Goal: Answer question/provide support

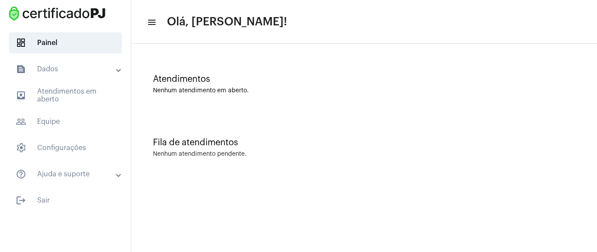
click at [154, 22] on mat-icon "menu" at bounding box center [151, 22] width 9 height 10
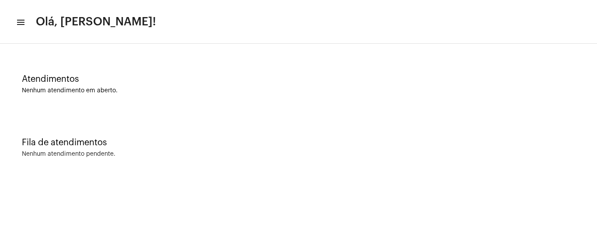
click at [19, 21] on mat-icon "menu" at bounding box center [20, 22] width 9 height 10
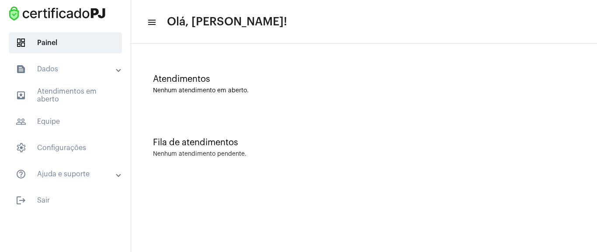
click at [209, 152] on div "Nenhum atendimento pendente." at bounding box center [200, 154] width 94 height 7
click at [180, 64] on div "Atendimentos Nenhum atendimento em aberto." at bounding box center [364, 79] width 457 height 63
click at [75, 44] on span "dashboard Painel" at bounding box center [65, 42] width 113 height 21
click at [74, 73] on mat-panel-title "text_snippet_outlined Dados" at bounding box center [66, 69] width 101 height 10
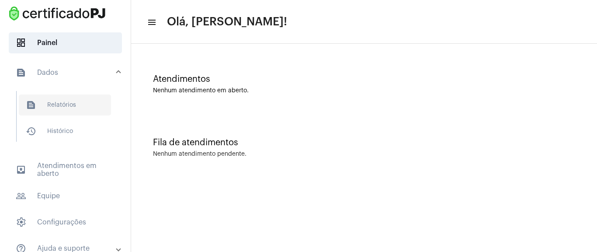
click at [66, 107] on span "text_snippet_outlined Relatórios" at bounding box center [65, 104] width 92 height 21
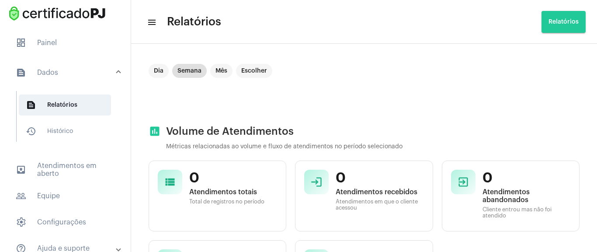
drag, startPoint x: 88, startPoint y: 61, endPoint x: 85, endPoint y: 50, distance: 10.9
click at [88, 60] on mat-expansion-panel-header "text_snippet_outlined Dados" at bounding box center [67, 73] width 125 height 28
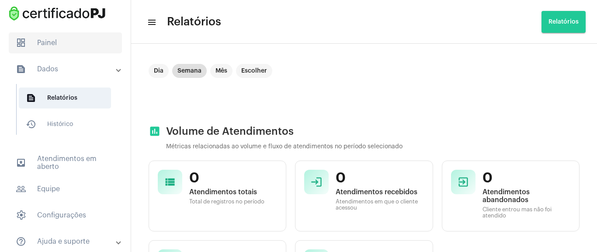
click at [84, 47] on span "dashboard Painel" at bounding box center [65, 42] width 113 height 21
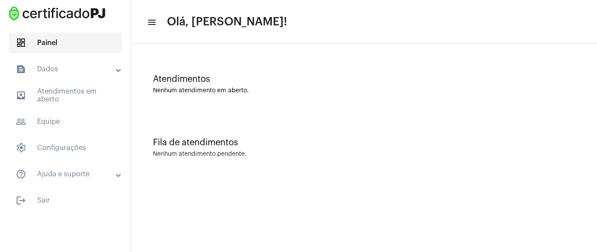
click at [42, 44] on span "dashboard Painel" at bounding box center [65, 42] width 113 height 21
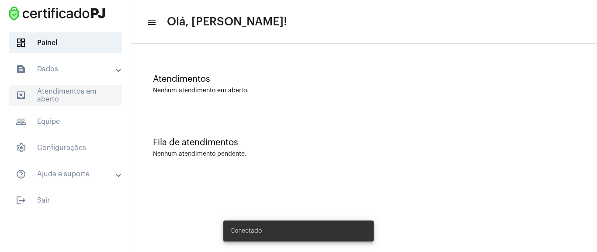
click at [68, 100] on span "outbox_outline Atendimentos em aberto" at bounding box center [65, 95] width 113 height 21
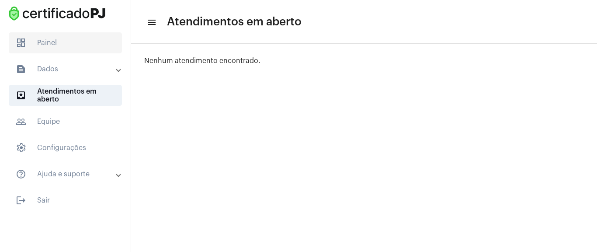
click at [78, 51] on span "dashboard Painel" at bounding box center [65, 42] width 113 height 21
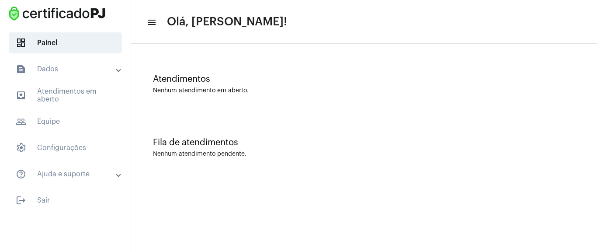
click at [162, 22] on mat-toolbar-row "menu Olá, [PERSON_NAME]!" at bounding box center [364, 22] width 466 height 28
click at [153, 21] on mat-icon "menu" at bounding box center [151, 22] width 9 height 10
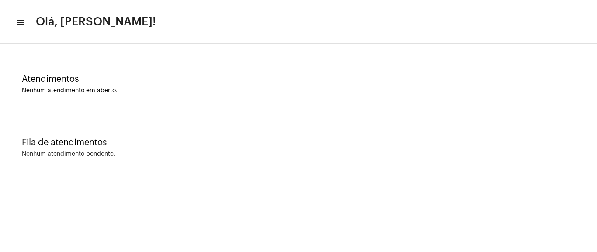
click at [20, 20] on mat-icon "menu" at bounding box center [20, 22] width 9 height 10
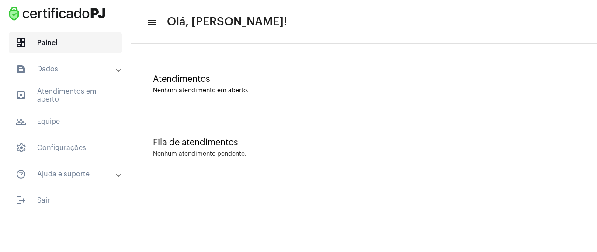
click at [45, 44] on span "dashboard Painel" at bounding box center [65, 42] width 113 height 21
click at [333, 74] on div "Atendimentos" at bounding box center [364, 79] width 422 height 10
click at [83, 45] on span "dashboard Painel" at bounding box center [65, 42] width 113 height 21
click at [376, 38] on mat-toolbar "menu Olá, [PERSON_NAME]!" at bounding box center [364, 22] width 466 height 44
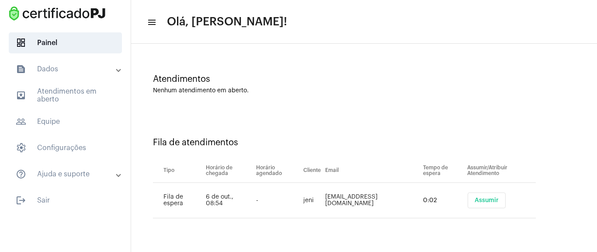
click at [487, 200] on span "Assumir" at bounding box center [487, 200] width 24 height 6
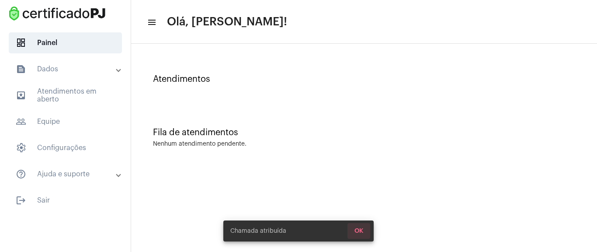
click at [359, 230] on span "OK" at bounding box center [359, 231] width 9 height 6
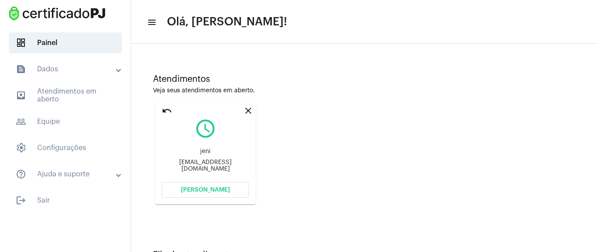
scroll to position [40, 0]
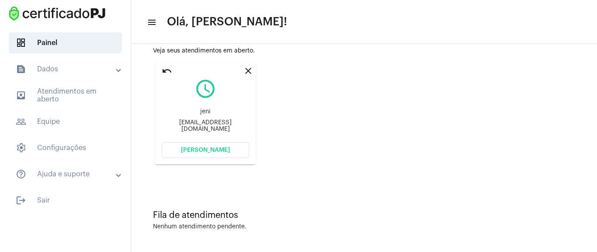
click at [211, 149] on span "[PERSON_NAME]" at bounding box center [205, 150] width 49 height 6
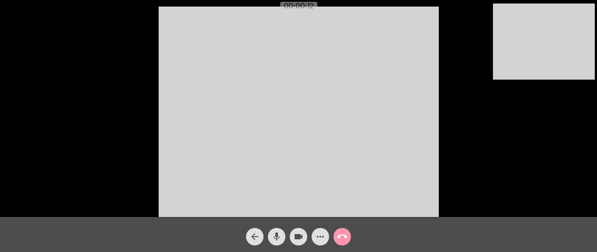
click at [577, 40] on video at bounding box center [544, 41] width 102 height 76
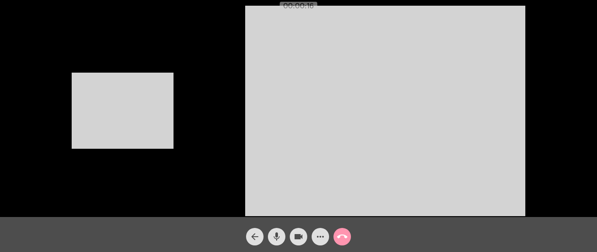
click at [195, 54] on div "Acessando Câmera e Microfone..." at bounding box center [298, 109] width 595 height 217
click at [352, 237] on div "call_end" at bounding box center [342, 234] width 22 height 22
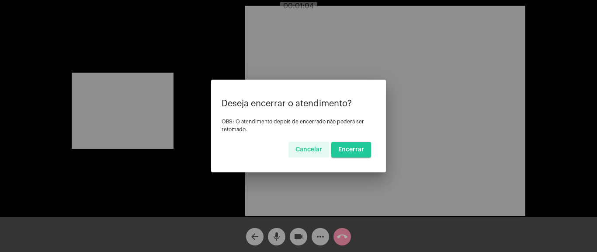
click at [367, 150] on button "Encerrar" at bounding box center [351, 150] width 40 height 16
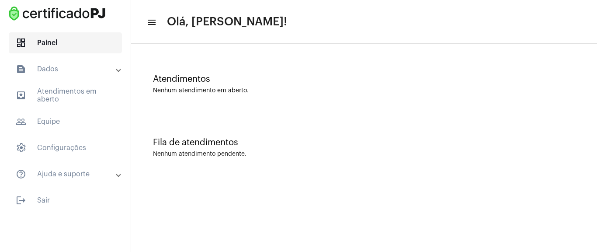
click at [101, 44] on span "dashboard Painel" at bounding box center [65, 42] width 113 height 21
click at [98, 77] on mat-expansion-panel-header "text_snippet_outlined Dados" at bounding box center [67, 69] width 125 height 21
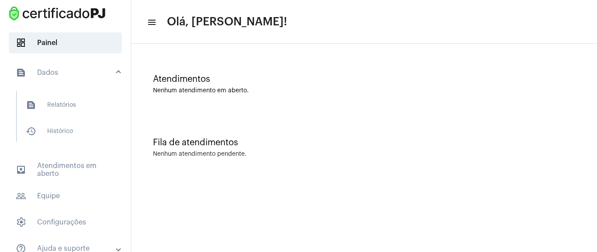
click at [98, 77] on mat-panel-title "text_snippet_outlined Dados" at bounding box center [66, 72] width 101 height 10
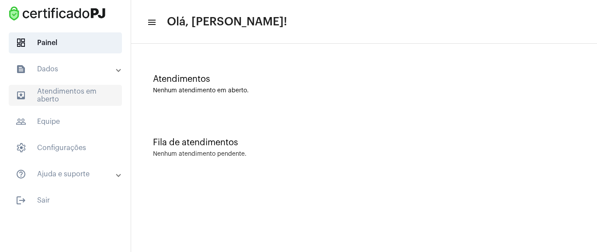
click at [94, 101] on span "outbox_outline Atendimentos em aberto" at bounding box center [65, 95] width 113 height 21
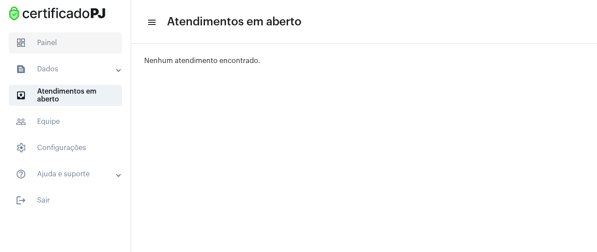
click at [82, 51] on span "dashboard Painel" at bounding box center [65, 42] width 113 height 21
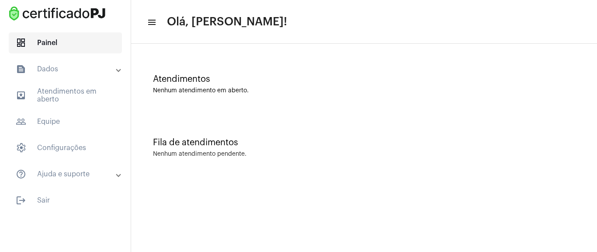
click at [93, 52] on span "dashboard Painel" at bounding box center [65, 42] width 113 height 21
click at [93, 72] on mat-panel-title "text_snippet_outlined Dados" at bounding box center [66, 69] width 101 height 10
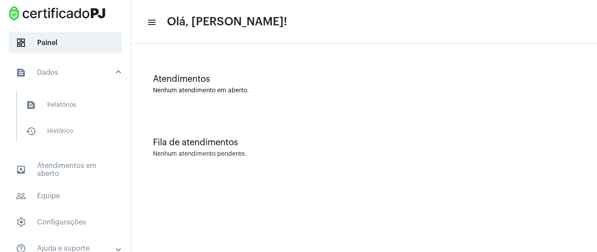
click at [93, 72] on mat-panel-title "text_snippet_outlined Dados" at bounding box center [66, 72] width 101 height 10
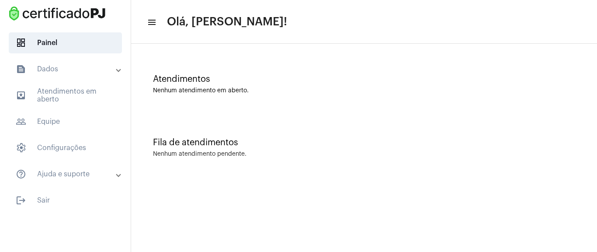
click at [93, 72] on mat-panel-title "text_snippet_outlined Dados" at bounding box center [66, 69] width 101 height 10
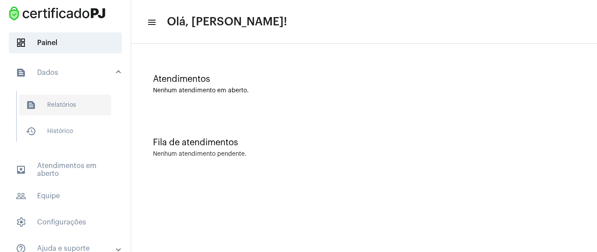
click at [84, 101] on span "text_snippet_outlined Relatórios" at bounding box center [65, 104] width 92 height 21
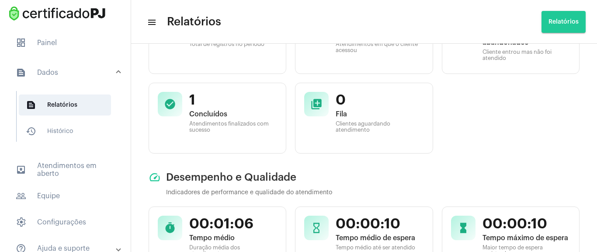
scroll to position [105, 0]
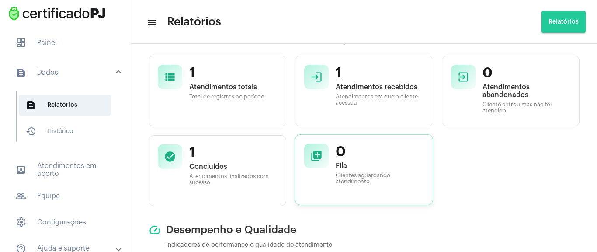
click at [310, 152] on mat-icon "queue" at bounding box center [316, 156] width 12 height 12
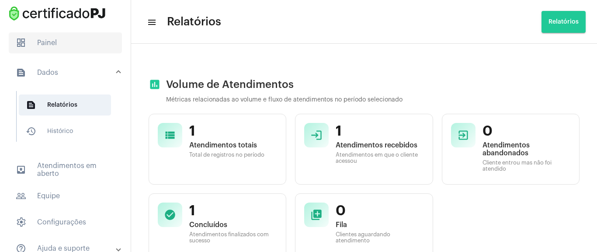
scroll to position [0, 0]
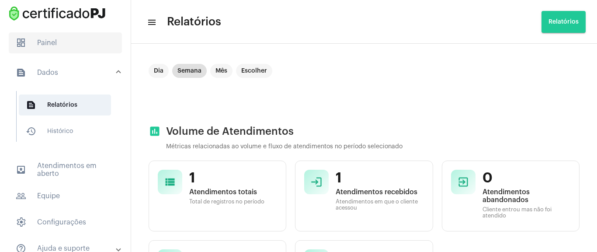
click at [69, 35] on span "dashboard Painel" at bounding box center [65, 42] width 113 height 21
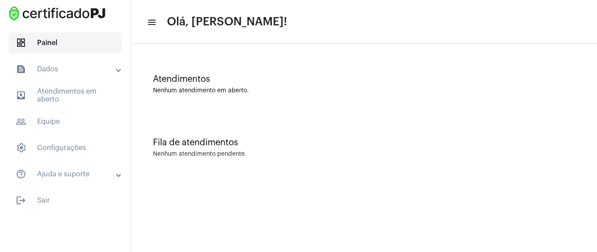
click at [87, 39] on span "dashboard Painel" at bounding box center [65, 42] width 113 height 21
click at [222, 75] on div "Atendimentos" at bounding box center [364, 79] width 422 height 10
click at [176, 109] on div "Atendimentos Nenhum atendimento em aberto." at bounding box center [364, 79] width 457 height 63
drag, startPoint x: 124, startPoint y: 157, endPoint x: 45, endPoint y: 82, distance: 108.6
click at [122, 154] on mat-accordion "text_snippet_outlined Dados text_snippet_outlined Relatórios history_outlined H…" at bounding box center [65, 122] width 131 height 126
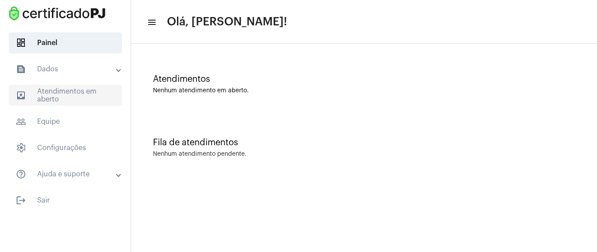
click at [67, 90] on span "outbox_outline Atendimentos em aberto" at bounding box center [65, 95] width 113 height 21
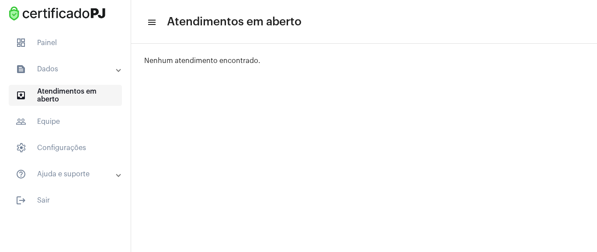
click at [71, 96] on span "outbox_outline Atendimentos em aberto" at bounding box center [65, 95] width 113 height 21
click at [99, 96] on span "outbox_outline Atendimentos em aberto" at bounding box center [65, 95] width 113 height 21
click at [101, 41] on span "dashboard Painel" at bounding box center [65, 42] width 113 height 21
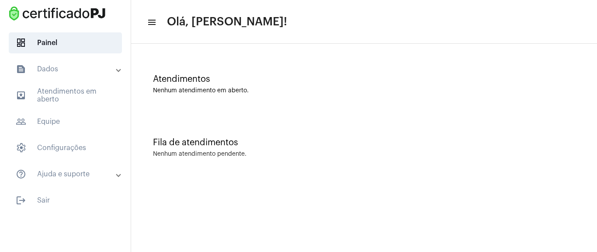
click at [176, 83] on div "Atendimentos" at bounding box center [364, 79] width 422 height 10
click at [102, 102] on span "outbox_outline Atendimentos em aberto" at bounding box center [65, 95] width 113 height 21
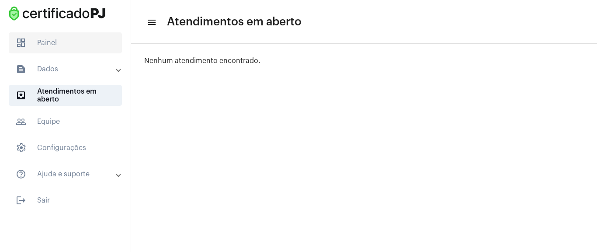
click at [77, 49] on span "dashboard Painel" at bounding box center [65, 42] width 113 height 21
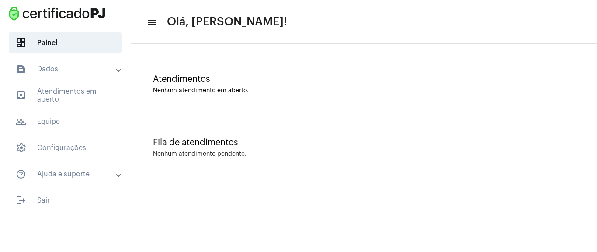
click at [72, 70] on mat-panel-title "text_snippet_outlined Dados" at bounding box center [66, 69] width 101 height 10
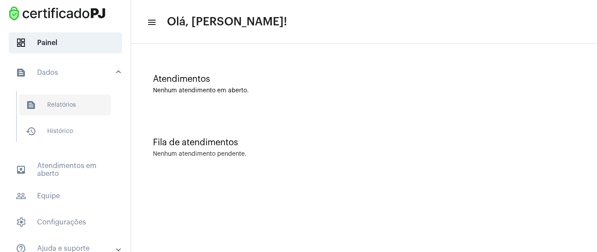
click at [62, 102] on span "text_snippet_outlined Relatórios" at bounding box center [65, 104] width 92 height 21
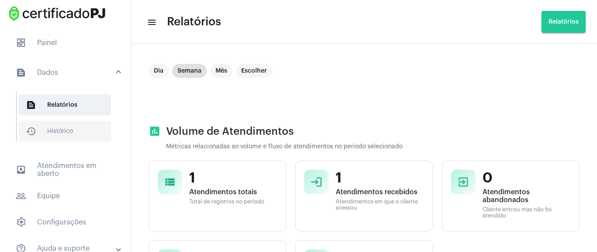
click at [73, 125] on span "history_outlined Histórico" at bounding box center [65, 131] width 92 height 21
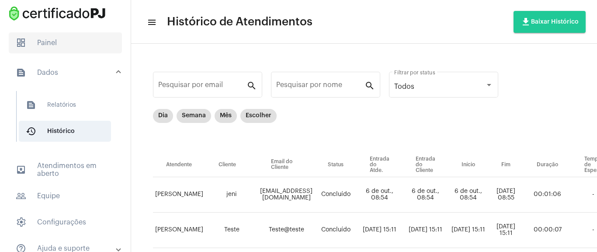
click at [50, 44] on span "dashboard Painel" at bounding box center [65, 42] width 113 height 21
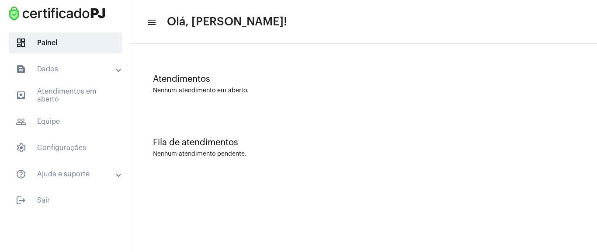
click at [297, 81] on div "Atendimentos" at bounding box center [364, 79] width 422 height 10
click at [251, 93] on div "Nenhum atendimento em aberto." at bounding box center [364, 90] width 422 height 7
click at [296, 92] on div "Nenhum atendimento em aberto." at bounding box center [364, 90] width 422 height 7
click at [232, 61] on div "Atendimentos Nenhum atendimento em aberto." at bounding box center [364, 79] width 457 height 63
click at [49, 42] on span "dashboard Painel" at bounding box center [65, 42] width 113 height 21
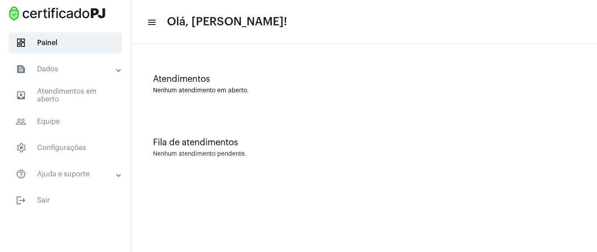
click at [254, 111] on div "Fila de atendimentos Nenhum atendimento pendente." at bounding box center [364, 142] width 457 height 63
click at [82, 72] on mat-panel-title "text_snippet_outlined Dados" at bounding box center [66, 69] width 101 height 10
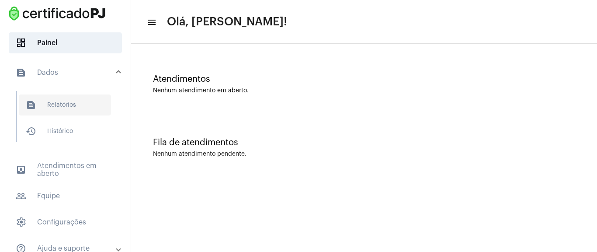
click at [77, 112] on span "text_snippet_outlined Relatórios" at bounding box center [65, 104] width 92 height 21
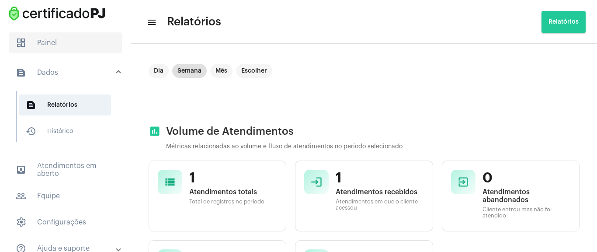
click at [65, 46] on span "dashboard Painel" at bounding box center [65, 42] width 113 height 21
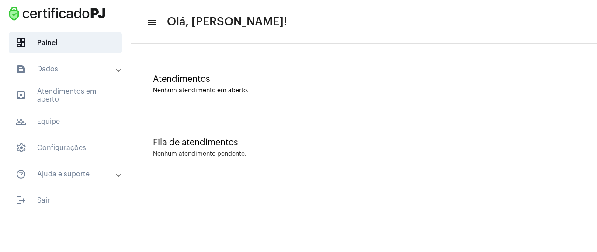
click at [152, 26] on mat-icon "menu" at bounding box center [151, 22] width 9 height 10
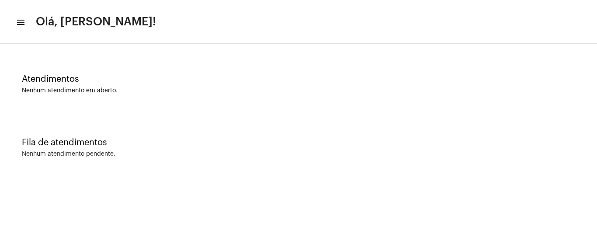
click at [20, 21] on mat-icon "menu" at bounding box center [20, 22] width 9 height 10
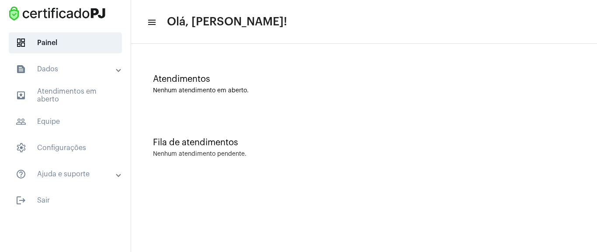
click at [282, 69] on div "Atendimentos Nenhum atendimento em aberto." at bounding box center [364, 79] width 457 height 63
click at [247, 104] on div "Atendimentos Nenhum atendimento em aberto." at bounding box center [364, 79] width 457 height 63
click at [309, 91] on div "Nenhum atendimento em aberto." at bounding box center [364, 90] width 422 height 7
click at [235, 69] on div "Atendimentos Nenhum atendimento em aberto." at bounding box center [364, 79] width 457 height 63
click at [303, 145] on div "Fila de atendimentos" at bounding box center [364, 143] width 422 height 10
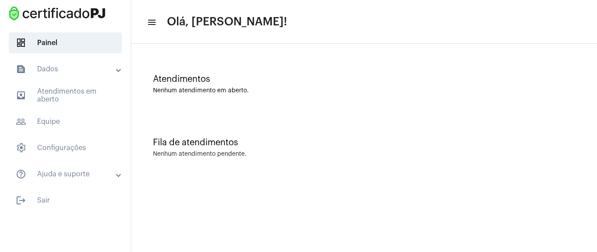
click at [273, 51] on div "Atendimentos Nenhum atendimento em aberto." at bounding box center [364, 79] width 457 height 63
click at [295, 84] on div "Atendimentos Nenhum atendimento em aberto." at bounding box center [364, 84] width 422 height 20
click at [242, 80] on div "Atendimentos" at bounding box center [364, 79] width 422 height 10
click at [91, 71] on mat-panel-title "text_snippet_outlined Dados" at bounding box center [66, 69] width 101 height 10
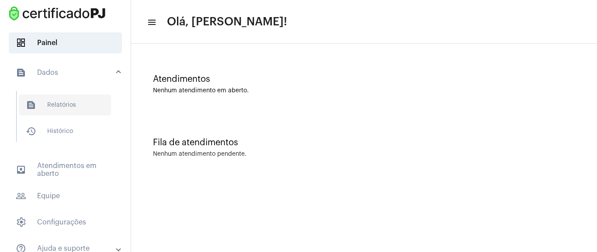
click at [81, 109] on span "text_snippet_outlined Relatórios" at bounding box center [65, 104] width 92 height 21
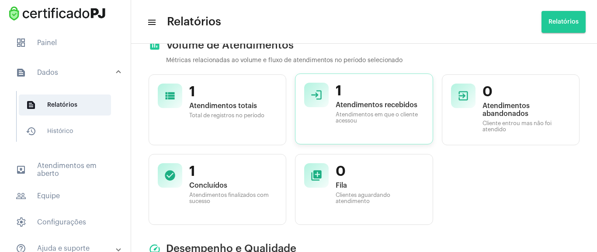
scroll to position [105, 0]
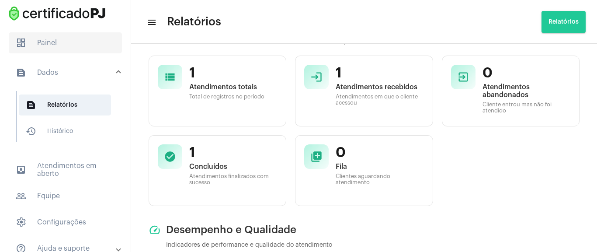
click at [66, 41] on span "dashboard Painel" at bounding box center [65, 42] width 113 height 21
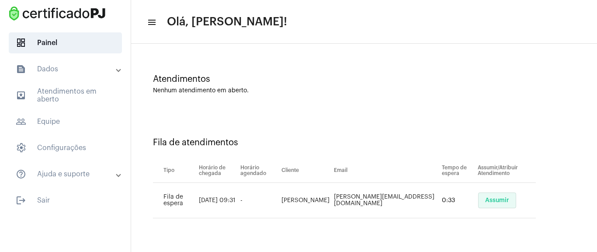
click at [480, 195] on button "Assumir" at bounding box center [497, 200] width 38 height 16
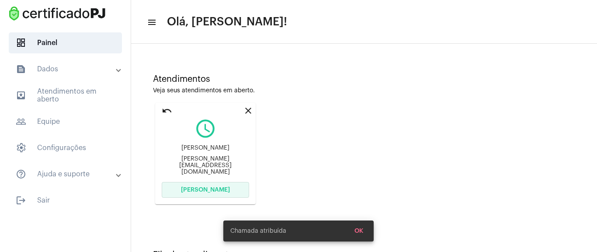
click at [217, 191] on span "[PERSON_NAME]" at bounding box center [205, 190] width 49 height 6
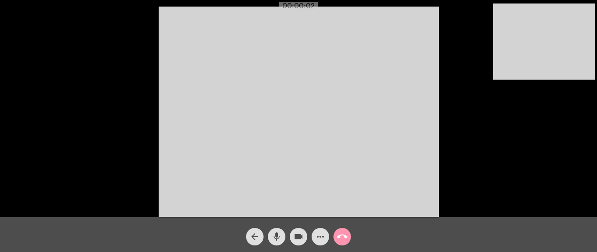
click at [526, 172] on div "Acessando Câmera e Microfone..." at bounding box center [298, 110] width 595 height 217
click at [538, 45] on video at bounding box center [544, 41] width 102 height 76
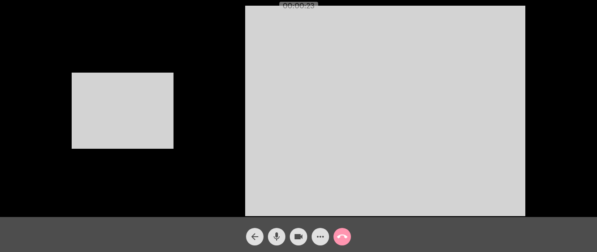
drag, startPoint x: 161, startPoint y: 92, endPoint x: 154, endPoint y: 97, distance: 8.1
click at [160, 92] on video at bounding box center [123, 111] width 102 height 76
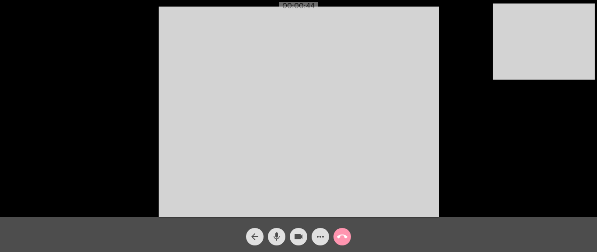
click at [310, 235] on div "more_horiz" at bounding box center [321, 234] width 22 height 22
click at [317, 237] on mat-icon "more_horiz" at bounding box center [320, 236] width 10 height 10
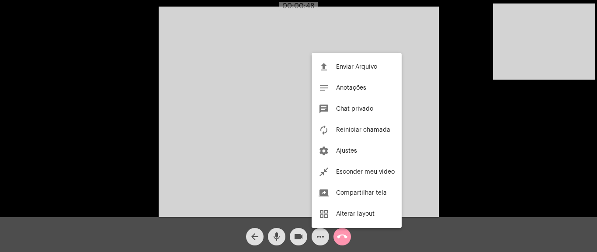
click at [315, 239] on div at bounding box center [298, 126] width 597 height 252
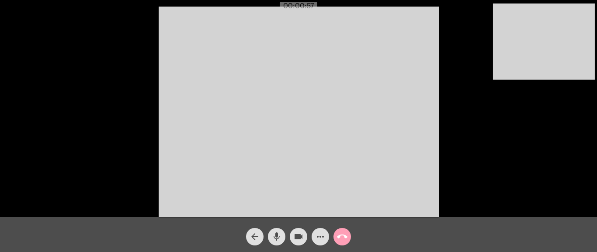
click at [344, 235] on mat-icon "call_end" at bounding box center [342, 236] width 10 height 10
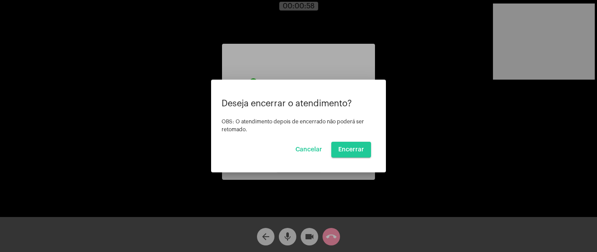
click at [355, 158] on mat-dialog-container "Deseja encerrar o atendimento? OBS: O atendimento depois de encerrado não poder…" at bounding box center [298, 126] width 175 height 93
click at [358, 146] on button "Encerrar" at bounding box center [351, 150] width 40 height 16
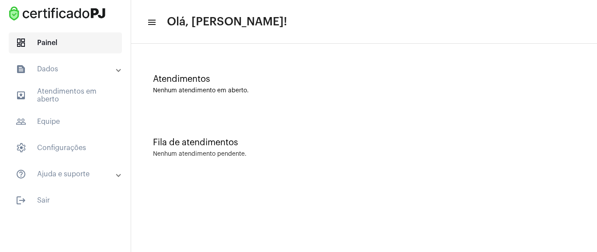
click at [75, 38] on span "dashboard Painel" at bounding box center [65, 42] width 113 height 21
click at [180, 147] on div "Fila de atendimentos Nenhum atendimento pendente." at bounding box center [364, 142] width 457 height 63
click at [83, 97] on span "outbox_outline Atendimentos em aberto" at bounding box center [65, 95] width 113 height 21
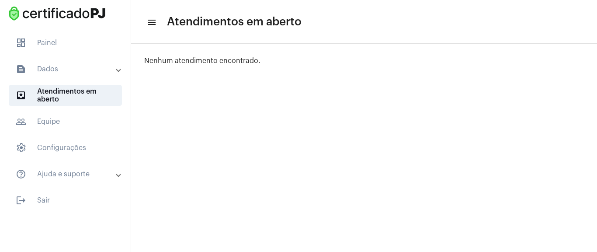
click at [451, 117] on mat-sidenav-content "menu Atendimentos em aberto Pesquisar por email search Items per page: 50 0 de …" at bounding box center [364, 126] width 466 height 252
click at [92, 92] on span "outbox_outline Atendimentos em aberto" at bounding box center [65, 95] width 113 height 21
click at [371, 70] on mat-sidenav-content "menu Atendimentos em aberto Pesquisar por email search Items per page: 50 0 de …" at bounding box center [364, 126] width 466 height 252
click at [77, 98] on span "outbox_outline Atendimentos em aberto" at bounding box center [65, 95] width 113 height 21
click at [45, 99] on span "outbox_outline Atendimentos em aberto" at bounding box center [65, 95] width 113 height 21
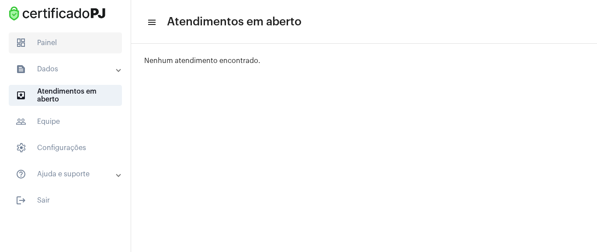
click at [73, 41] on span "dashboard Painel" at bounding box center [65, 42] width 113 height 21
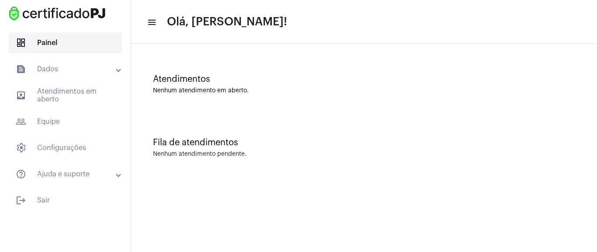
click at [72, 40] on span "dashboard Painel" at bounding box center [65, 42] width 113 height 21
click at [169, 128] on div "Fila de atendimentos Nenhum atendimento pendente." at bounding box center [364, 142] width 457 height 63
click at [73, 66] on mat-panel-title "text_snippet_outlined Dados" at bounding box center [66, 69] width 101 height 10
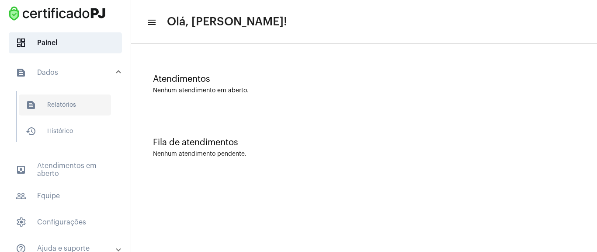
click at [79, 102] on span "text_snippet_outlined Relatórios" at bounding box center [65, 104] width 92 height 21
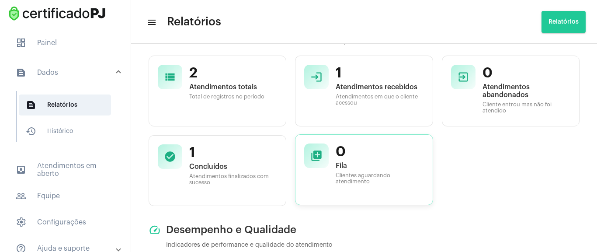
click at [359, 161] on div "0 Fila Clientes aguardando atendimento" at bounding box center [380, 169] width 88 height 52
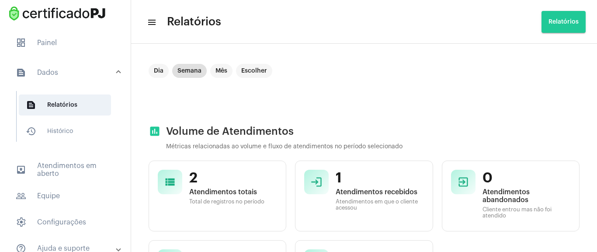
click at [69, 68] on mat-panel-title "text_snippet_outlined Dados" at bounding box center [66, 72] width 101 height 10
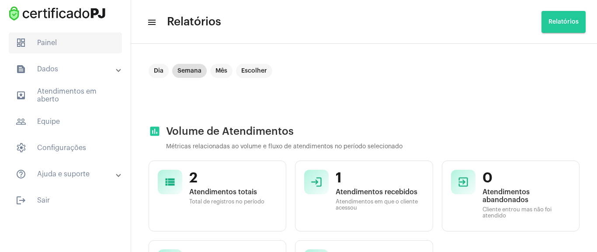
click at [78, 38] on span "dashboard Painel" at bounding box center [65, 42] width 113 height 21
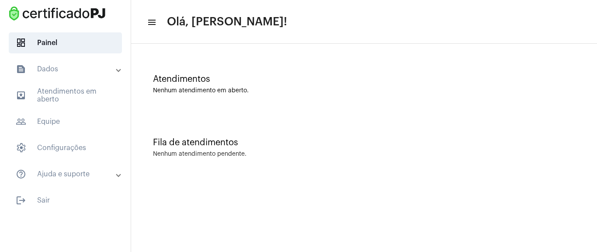
click at [245, 42] on mat-toolbar "menu Olá, [PERSON_NAME]!" at bounding box center [364, 22] width 466 height 44
click at [204, 75] on div "Atendimentos" at bounding box center [364, 79] width 422 height 10
click at [81, 36] on span "dashboard Painel" at bounding box center [65, 42] width 113 height 21
drag, startPoint x: 88, startPoint y: 38, endPoint x: 88, endPoint y: 43, distance: 4.8
click at [89, 39] on span "dashboard Painel" at bounding box center [65, 42] width 113 height 21
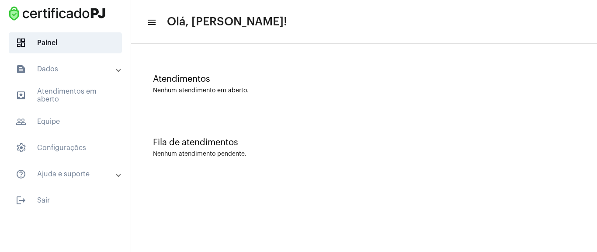
click at [76, 67] on mat-panel-title "text_snippet_outlined Dados" at bounding box center [66, 69] width 101 height 10
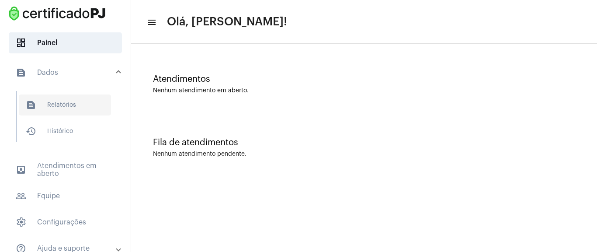
click at [77, 108] on span "text_snippet_outlined Relatórios" at bounding box center [65, 104] width 92 height 21
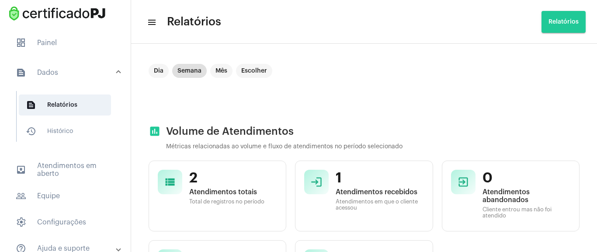
click at [96, 68] on mat-panel-title "text_snippet_outlined Dados" at bounding box center [66, 72] width 101 height 10
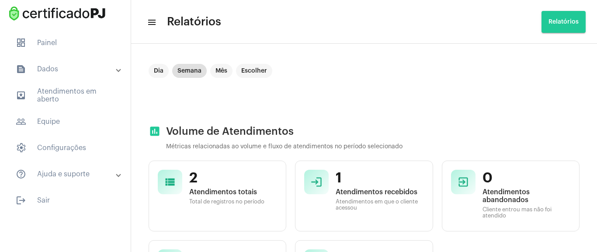
drag, startPoint x: 91, startPoint y: 62, endPoint x: 127, endPoint y: 74, distance: 38.2
click at [92, 62] on mat-expansion-panel-header "text_snippet_outlined Dados" at bounding box center [67, 69] width 125 height 21
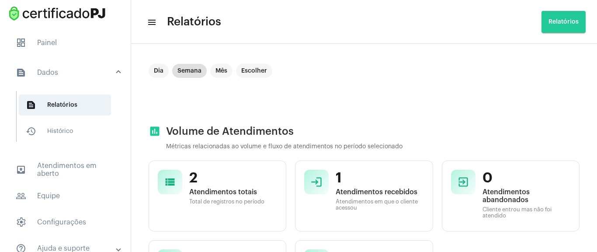
scroll to position [105, 0]
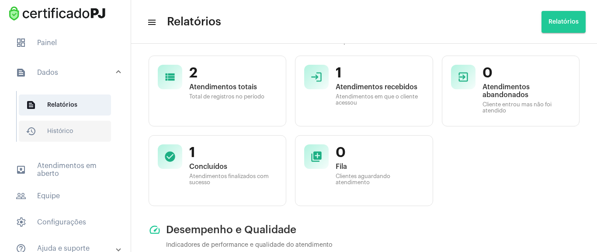
click at [59, 127] on span "history_outlined Histórico" at bounding box center [65, 131] width 92 height 21
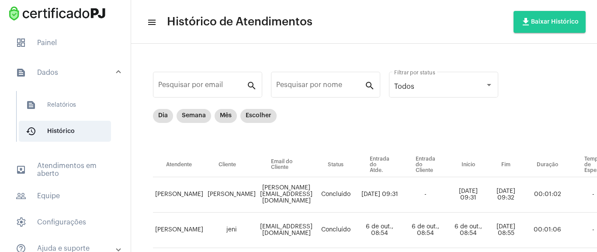
click at [41, 56] on mat-list "dashboard Painel text_snippet_outlined Dados text_snippet_outlined Relatórios h…" at bounding box center [65, 157] width 131 height 256
click at [49, 38] on span "dashboard Painel" at bounding box center [65, 42] width 113 height 21
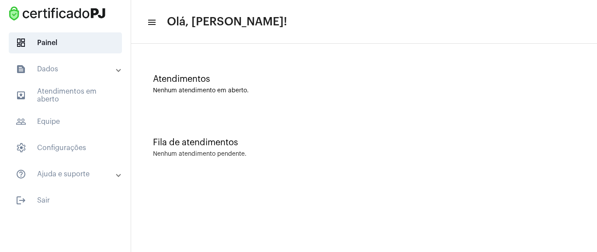
click at [92, 65] on mat-panel-title "text_snippet_outlined Dados" at bounding box center [66, 69] width 101 height 10
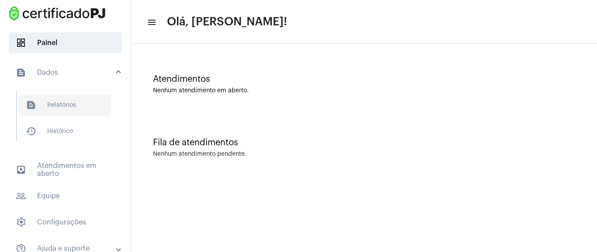
click at [83, 101] on span "text_snippet_outlined Relatórios" at bounding box center [65, 104] width 92 height 21
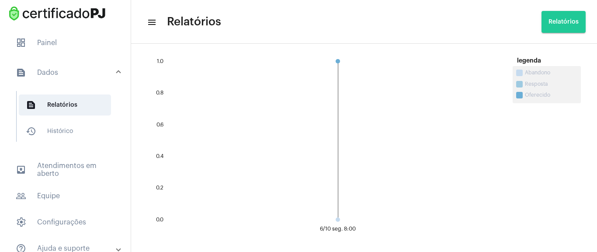
scroll to position [682, 0]
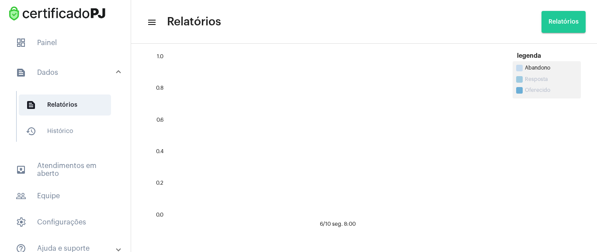
click at [531, 69] on span "Abandono" at bounding box center [551, 68] width 52 height 7
click at [522, 89] on span at bounding box center [519, 90] width 7 height 7
click at [519, 79] on span at bounding box center [519, 79] width 7 height 7
click at [522, 65] on span at bounding box center [519, 68] width 7 height 7
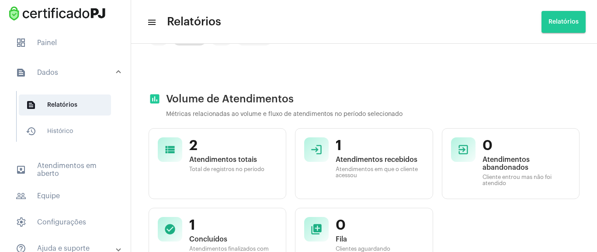
scroll to position [0, 0]
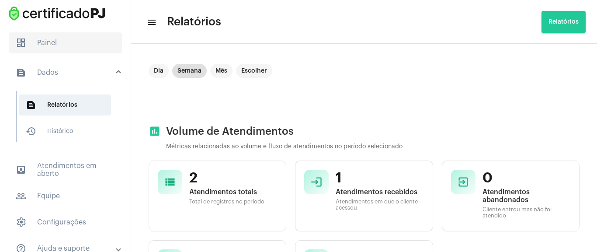
click at [68, 45] on span "dashboard Painel" at bounding box center [65, 42] width 113 height 21
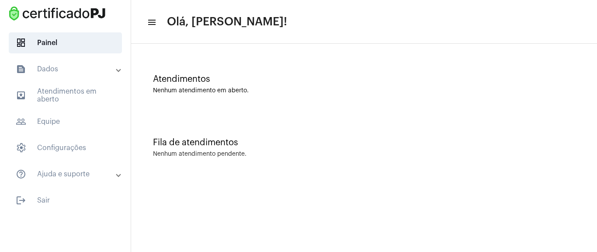
click at [151, 29] on mat-toolbar-row "menu Olá, [PERSON_NAME]!" at bounding box center [364, 22] width 466 height 28
click at [149, 24] on mat-icon "menu" at bounding box center [151, 22] width 9 height 10
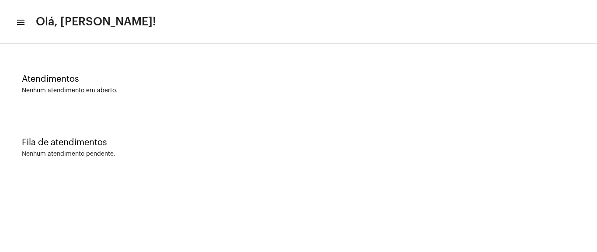
click at [17, 22] on mat-icon "menu" at bounding box center [20, 22] width 9 height 10
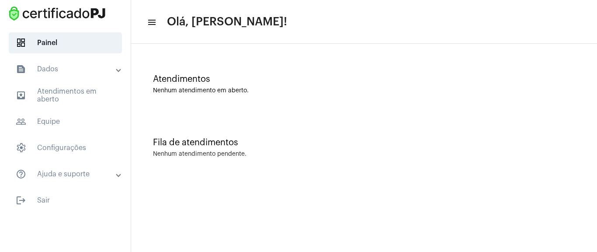
click at [284, 113] on div "Fila de atendimentos Nenhum atendimento pendente." at bounding box center [364, 142] width 457 height 63
click at [75, 72] on mat-panel-title "text_snippet_outlined Dados" at bounding box center [66, 69] width 101 height 10
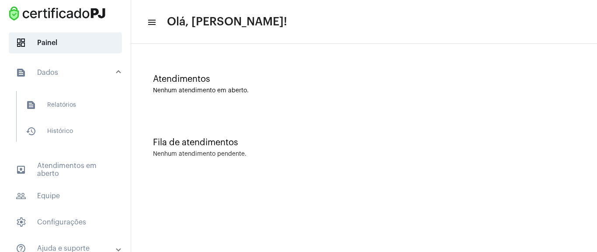
click at [73, 69] on mat-panel-title "text_snippet_outlined Dados" at bounding box center [66, 72] width 101 height 10
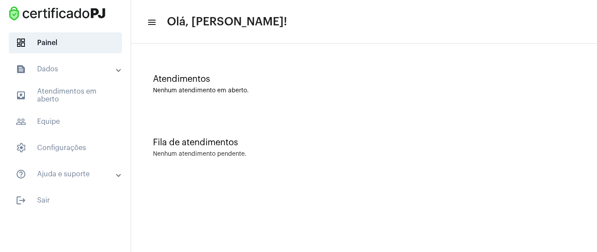
drag, startPoint x: 246, startPoint y: 160, endPoint x: 250, endPoint y: 171, distance: 11.1
click at [246, 163] on div "Fila de atendimentos Nenhum atendimento pendente." at bounding box center [364, 142] width 457 height 63
click at [251, 94] on div "Atendimentos Nenhum atendimento em aberto." at bounding box center [364, 79] width 457 height 63
click at [185, 165] on div "Fila de atendimentos Nenhum atendimento pendente." at bounding box center [364, 142] width 457 height 63
click at [184, 151] on div "Nenhum atendimento pendente." at bounding box center [200, 154] width 94 height 7
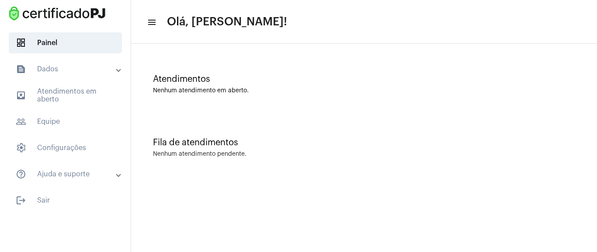
click at [153, 161] on div "Fila de atendimentos Nenhum atendimento pendente." at bounding box center [364, 142] width 457 height 63
click at [167, 150] on div "Fila de atendimentos Nenhum atendimento pendente." at bounding box center [364, 142] width 457 height 63
drag, startPoint x: 298, startPoint y: 34, endPoint x: 299, endPoint y: 49, distance: 14.5
click at [300, 45] on app-main-dashboard "menu Olá, [PERSON_NAME]! Atendimentos Nenhum atendimento em aberto. Fila de ate…" at bounding box center [364, 112] width 466 height 136
click at [219, 164] on div "Fila de atendimentos Nenhum atendimento pendente." at bounding box center [364, 142] width 457 height 63
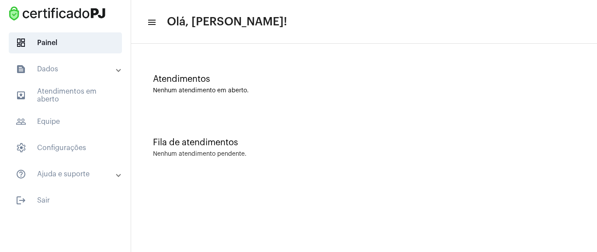
click at [226, 173] on div "Fila de atendimentos Nenhum atendimento pendente." at bounding box center [364, 142] width 457 height 63
click at [190, 138] on div "Fila de atendimentos" at bounding box center [364, 143] width 422 height 10
click at [77, 78] on mat-expansion-panel-header "text_snippet_outlined Dados" at bounding box center [67, 69] width 125 height 21
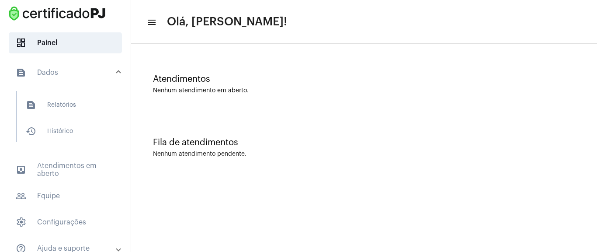
click at [244, 172] on div "Fila de atendimentos Nenhum atendimento pendente." at bounding box center [364, 142] width 457 height 63
click at [90, 73] on mat-panel-title "text_snippet_outlined Dados" at bounding box center [66, 72] width 101 height 10
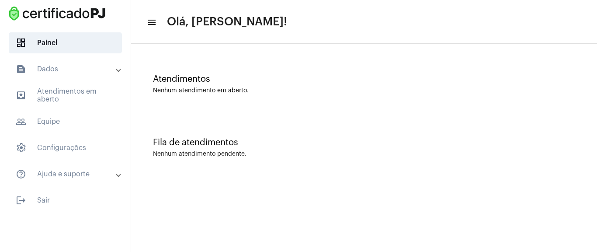
click at [89, 75] on mat-expansion-panel-header "text_snippet_outlined Dados" at bounding box center [67, 69] width 125 height 21
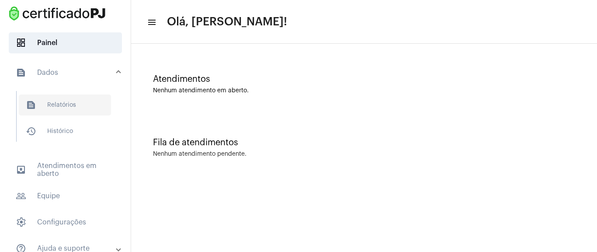
click at [73, 102] on span "text_snippet_outlined Relatórios" at bounding box center [65, 104] width 92 height 21
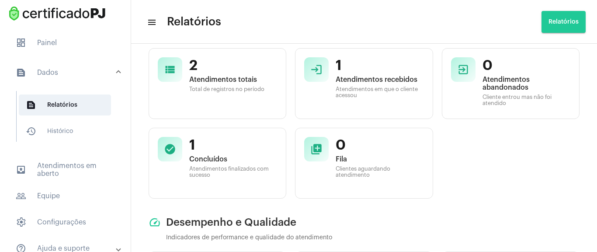
scroll to position [105, 0]
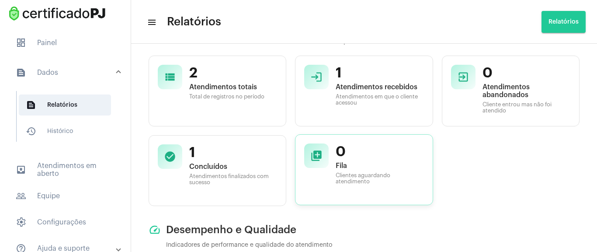
click at [317, 159] on mat-icon "queue" at bounding box center [316, 156] width 12 height 12
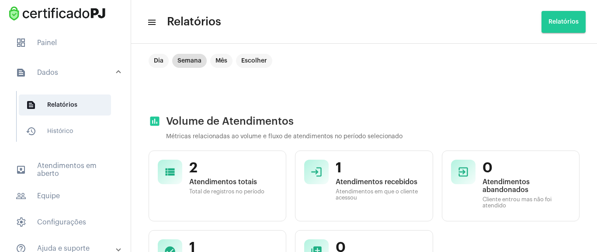
scroll to position [0, 0]
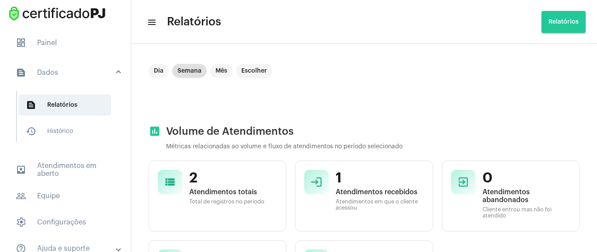
click at [66, 77] on mat-panel-title "text_snippet_outlined Dados" at bounding box center [66, 72] width 101 height 10
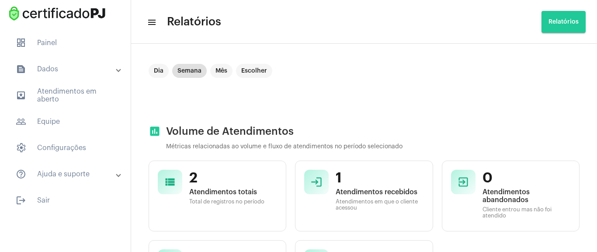
click at [66, 77] on mat-expansion-panel-header "text_snippet_outlined Dados" at bounding box center [67, 69] width 125 height 21
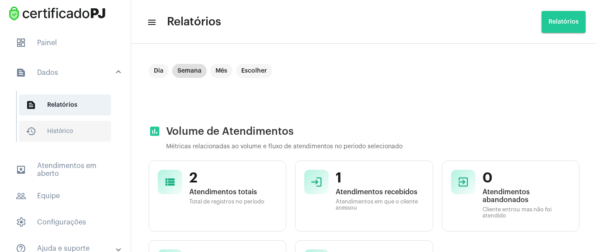
click at [65, 132] on span "history_outlined Histórico" at bounding box center [65, 131] width 92 height 21
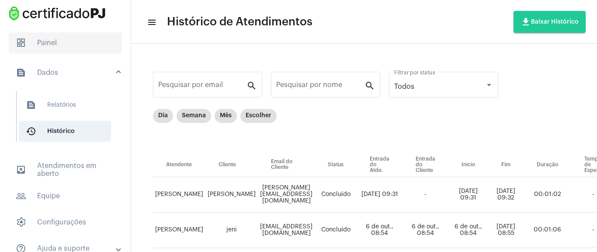
click at [65, 38] on span "dashboard Painel" at bounding box center [65, 42] width 113 height 21
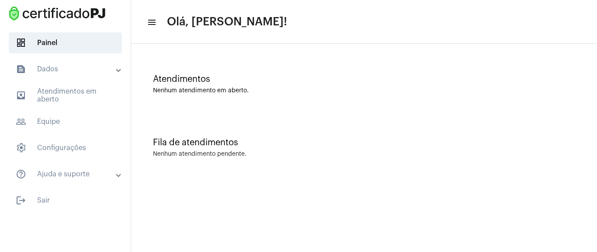
click at [335, 89] on div "Nenhum atendimento em aberto." at bounding box center [364, 90] width 422 height 7
click at [73, 100] on span "outbox_outline Atendimentos em aberto" at bounding box center [65, 95] width 113 height 21
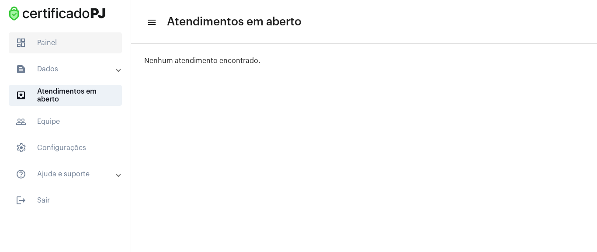
click at [72, 39] on span "dashboard Painel" at bounding box center [65, 42] width 113 height 21
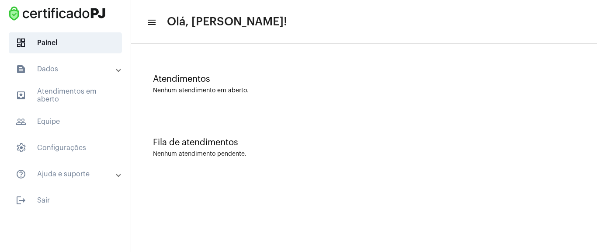
click at [345, 82] on div "Atendimentos" at bounding box center [364, 79] width 422 height 10
click at [168, 139] on div "Fila de atendimentos" at bounding box center [364, 143] width 422 height 10
click at [216, 79] on div "Atendimentos" at bounding box center [364, 79] width 422 height 10
click at [201, 75] on div "Atendimentos" at bounding box center [364, 79] width 422 height 10
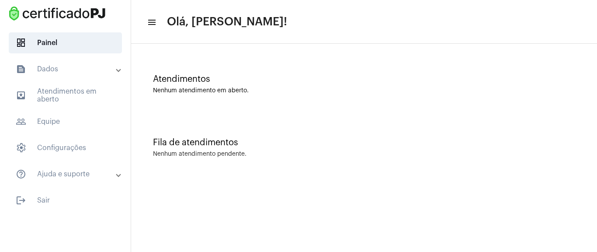
click at [276, 161] on div "Fila de atendimentos Nenhum atendimento pendente." at bounding box center [364, 142] width 457 height 63
click at [107, 61] on mat-expansion-panel-header "text_snippet_outlined Dados" at bounding box center [67, 69] width 125 height 21
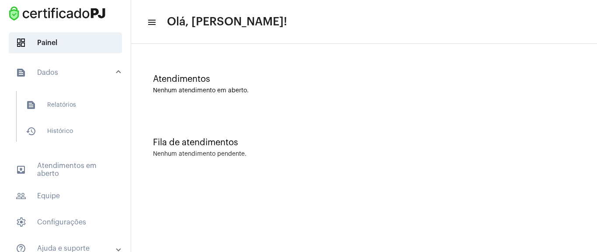
click at [102, 69] on mat-panel-title "text_snippet_outlined Dados" at bounding box center [66, 72] width 101 height 10
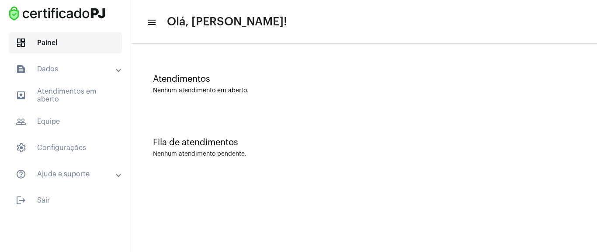
click at [76, 40] on span "dashboard Painel" at bounding box center [65, 42] width 113 height 21
click at [135, 20] on mat-toolbar-row "menu Olá, [PERSON_NAME]!" at bounding box center [364, 22] width 466 height 28
drag, startPoint x: 355, startPoint y: 81, endPoint x: 305, endPoint y: 80, distance: 50.7
click at [355, 81] on div "Atendimentos" at bounding box center [364, 79] width 422 height 10
click at [95, 42] on span "dashboard Painel" at bounding box center [65, 42] width 113 height 21
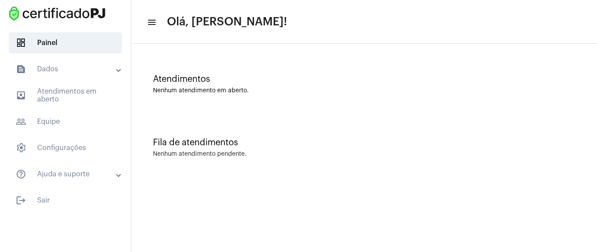
click at [85, 70] on mat-panel-title "text_snippet_outlined Dados" at bounding box center [66, 69] width 101 height 10
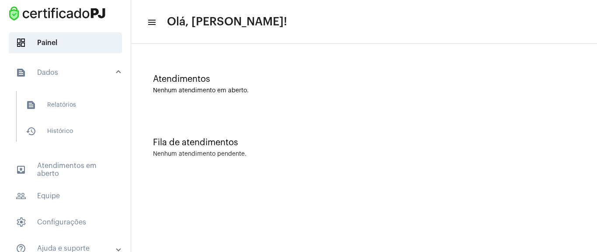
click at [86, 70] on mat-panel-title "text_snippet_outlined Dados" at bounding box center [66, 72] width 101 height 10
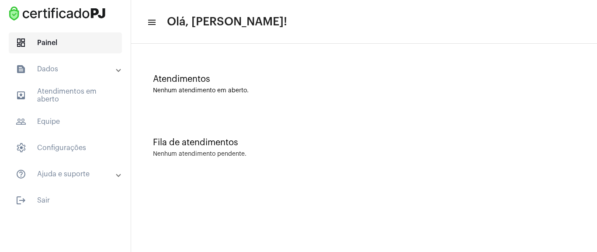
click at [86, 48] on span "dashboard Painel" at bounding box center [65, 42] width 113 height 21
click at [87, 79] on mat-expansion-panel-header "text_snippet_outlined Dados" at bounding box center [67, 69] width 125 height 21
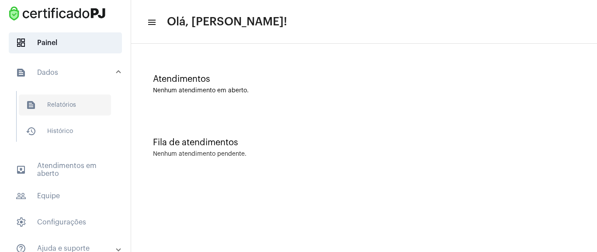
click at [65, 107] on span "text_snippet_outlined Relatórios" at bounding box center [65, 104] width 92 height 21
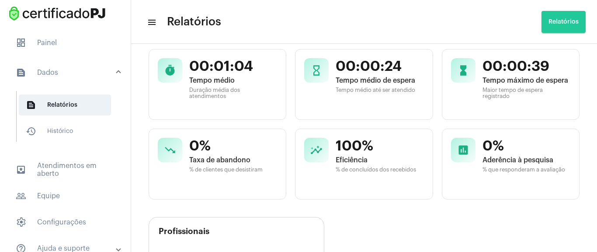
scroll to position [105, 0]
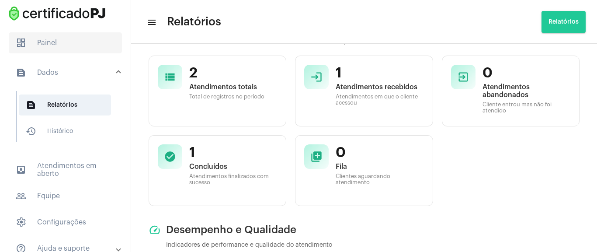
click at [75, 44] on span "dashboard Painel" at bounding box center [65, 42] width 113 height 21
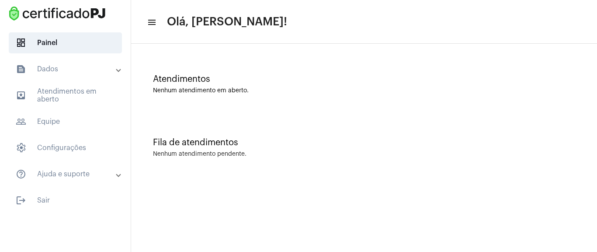
click at [91, 74] on mat-expansion-panel-header "text_snippet_outlined Dados" at bounding box center [67, 69] width 125 height 21
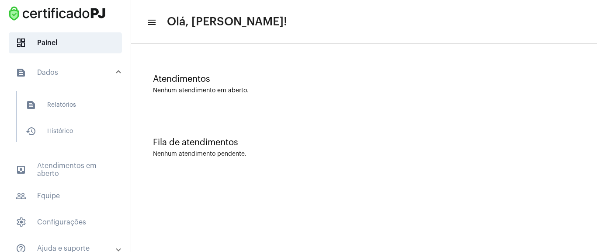
click at [94, 74] on mat-panel-title "text_snippet_outlined Dados" at bounding box center [66, 72] width 101 height 10
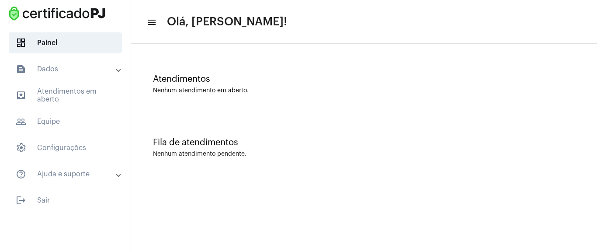
click at [153, 26] on mat-icon "menu" at bounding box center [151, 22] width 9 height 10
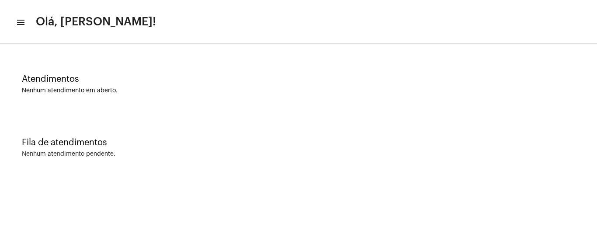
click at [16, 31] on mat-toolbar-row "menu Olá, [PERSON_NAME]!" at bounding box center [298, 22] width 597 height 28
click at [17, 27] on mat-icon "menu" at bounding box center [20, 22] width 9 height 10
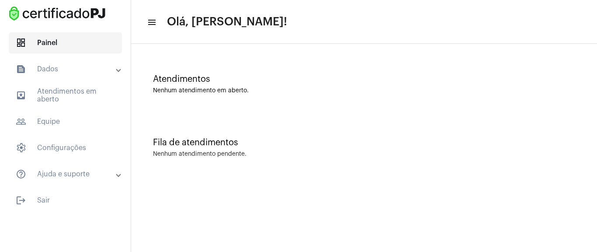
click at [90, 43] on span "dashboard Painel" at bounding box center [65, 42] width 113 height 21
click at [333, 57] on div "Atendimentos Nenhum atendimento em aberto." at bounding box center [364, 79] width 457 height 63
click at [259, 139] on div "Fila de atendimentos" at bounding box center [364, 143] width 422 height 10
click at [258, 113] on div "Fila de atendimentos Nenhum atendimento pendente." at bounding box center [364, 142] width 457 height 63
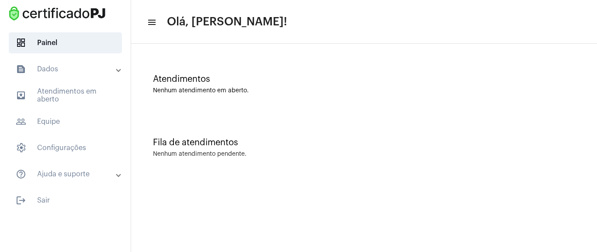
click at [87, 59] on mat-expansion-panel-header "text_snippet_outlined Dados" at bounding box center [67, 69] width 125 height 21
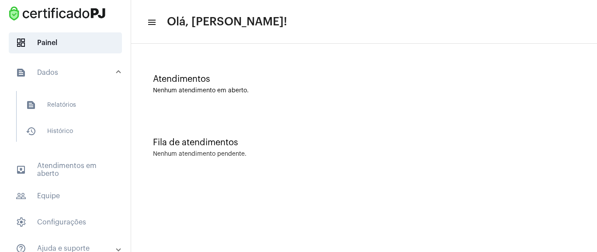
click at [285, 112] on div "Fila de atendimentos Nenhum atendimento pendente." at bounding box center [364, 142] width 457 height 63
drag, startPoint x: 152, startPoint y: 79, endPoint x: 263, endPoint y: 86, distance: 111.3
click at [263, 86] on div "Atendimentos Nenhum atendimento em aberto." at bounding box center [364, 79] width 457 height 63
click at [255, 66] on div "Atendimentos Nenhum atendimento em aberto." at bounding box center [364, 79] width 457 height 63
click at [71, 94] on span "text_snippet_outlined Relatórios" at bounding box center [65, 104] width 92 height 21
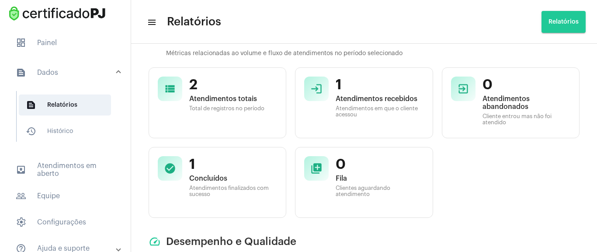
scroll to position [210, 0]
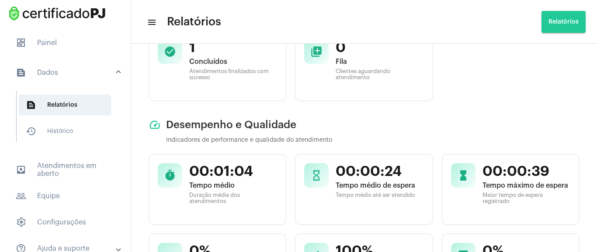
click at [64, 54] on mat-list "dashboard Painel text_snippet_outlined Dados text_snippet_outlined Relatórios h…" at bounding box center [65, 157] width 131 height 256
click at [66, 45] on span "dashboard Painel" at bounding box center [65, 42] width 113 height 21
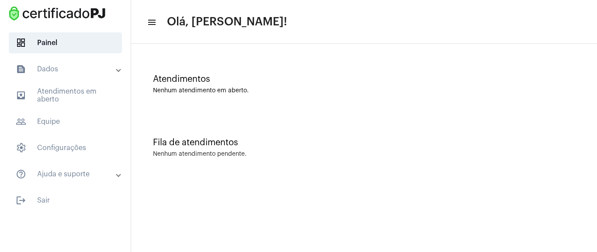
drag, startPoint x: 432, startPoint y: 76, endPoint x: 429, endPoint y: 81, distance: 5.5
click at [432, 77] on div "Atendimentos" at bounding box center [364, 79] width 422 height 10
click at [188, 173] on div "Fila de atendimentos Nenhum atendimento pendente." at bounding box center [364, 142] width 457 height 63
click at [85, 83] on mat-accordion "text_snippet_outlined Dados text_snippet_outlined Relatórios history_outlined H…" at bounding box center [65, 122] width 131 height 126
click at [81, 95] on span "outbox_outline Atendimentos em aberto" at bounding box center [65, 95] width 113 height 21
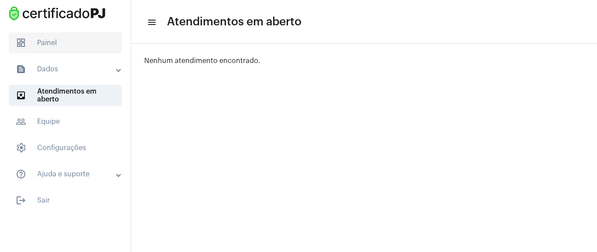
click at [59, 40] on span "dashboard Painel" at bounding box center [65, 42] width 113 height 21
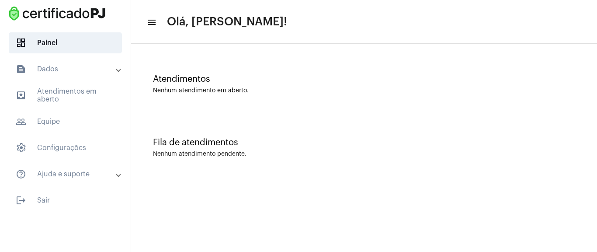
click at [255, 100] on div "Atendimentos Nenhum atendimento em aberto." at bounding box center [364, 79] width 457 height 63
click at [80, 38] on span "dashboard Painel" at bounding box center [65, 42] width 113 height 21
click at [201, 107] on div "Atendimentos Nenhum atendimento em aberto." at bounding box center [364, 79] width 457 height 63
click at [184, 158] on div "Fila de atendimentos Nenhum atendimento pendente." at bounding box center [364, 142] width 457 height 63
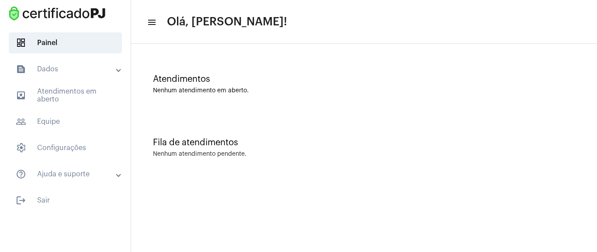
click at [171, 90] on div "Nenhum atendimento em aberto." at bounding box center [364, 90] width 422 height 7
click at [113, 67] on mat-panel-title "text_snippet_outlined Dados" at bounding box center [66, 69] width 101 height 10
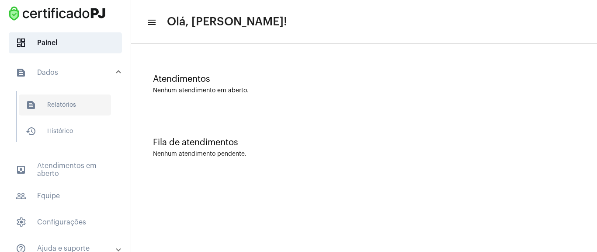
click at [89, 99] on span "text_snippet_outlined Relatórios" at bounding box center [65, 104] width 92 height 21
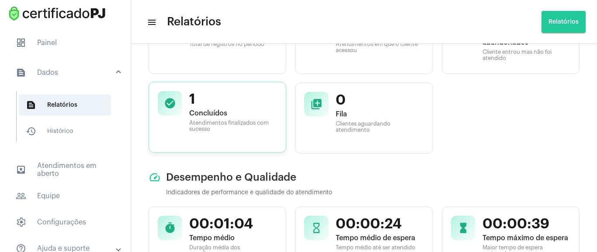
scroll to position [210, 0]
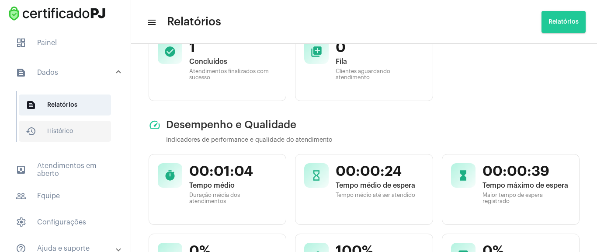
click at [84, 129] on span "history_outlined Histórico" at bounding box center [65, 131] width 92 height 21
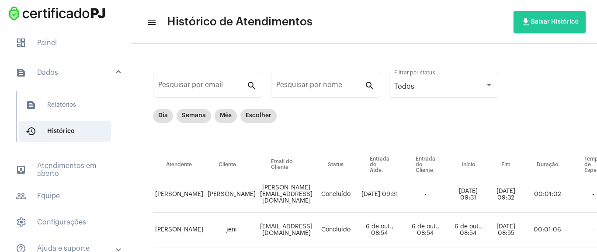
click at [58, 70] on mat-panel-title "text_snippet_outlined Dados" at bounding box center [66, 72] width 101 height 10
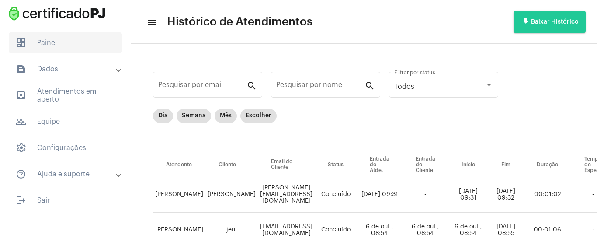
click at [67, 45] on span "dashboard Painel" at bounding box center [65, 42] width 113 height 21
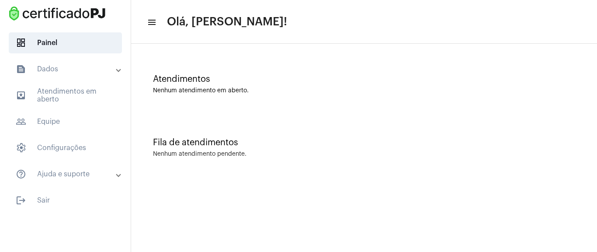
click at [288, 103] on div "Atendimentos Nenhum atendimento em aberto." at bounding box center [364, 79] width 457 height 63
click at [84, 119] on span "people_outline Equipe" at bounding box center [65, 121] width 113 height 21
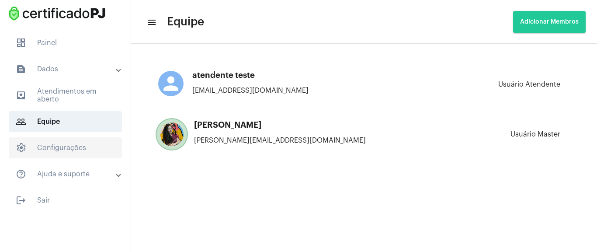
click at [74, 146] on span "settings Configurações" at bounding box center [65, 147] width 113 height 21
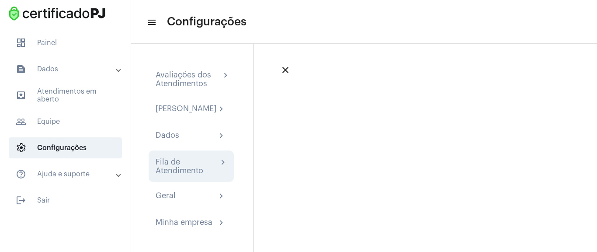
click at [173, 175] on div "Fila de Atendimento" at bounding box center [187, 165] width 63 height 17
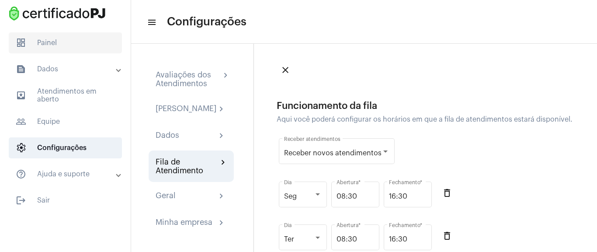
click at [57, 47] on span "dashboard Painel" at bounding box center [65, 42] width 113 height 21
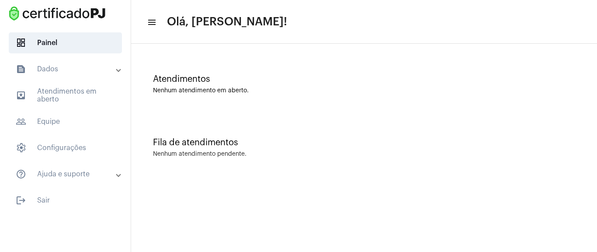
click at [230, 167] on div "Fila de atendimentos Nenhum atendimento pendente." at bounding box center [364, 142] width 457 height 63
click at [271, 122] on div "Fila de atendimentos Nenhum atendimento pendente." at bounding box center [364, 142] width 457 height 63
click at [194, 132] on div "Fila de atendimentos Nenhum atendimento pendente." at bounding box center [364, 142] width 457 height 63
click at [76, 76] on mat-expansion-panel-header "text_snippet_outlined Dados" at bounding box center [67, 69] width 125 height 21
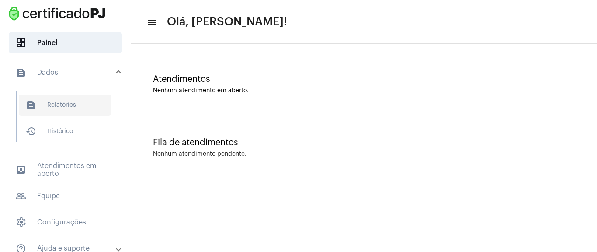
click at [71, 102] on span "text_snippet_outlined Relatórios" at bounding box center [65, 104] width 92 height 21
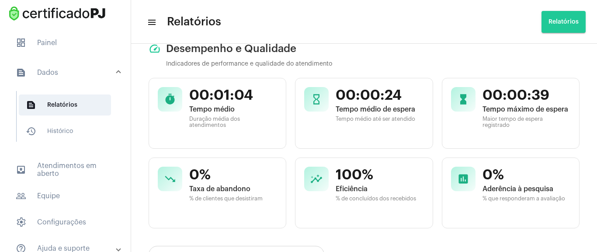
scroll to position [315, 0]
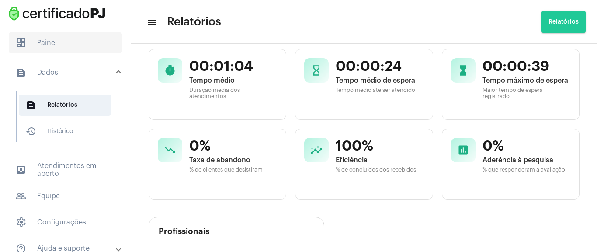
click at [58, 43] on span "dashboard Painel" at bounding box center [65, 42] width 113 height 21
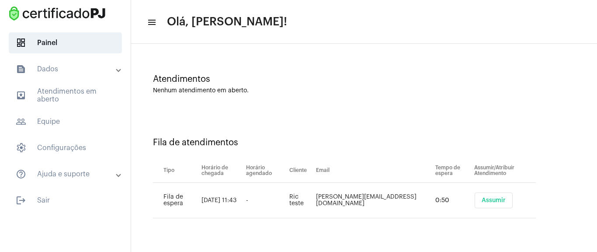
click at [491, 201] on span "Assumir" at bounding box center [494, 200] width 24 height 6
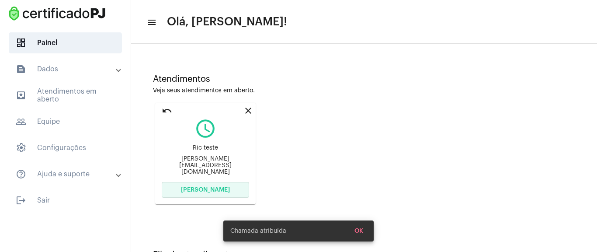
click at [221, 186] on button "[PERSON_NAME]" at bounding box center [205, 190] width 87 height 16
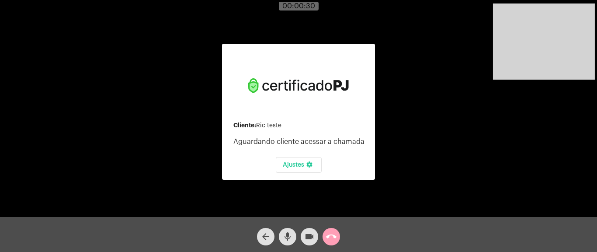
click at [339, 237] on button "call_end" at bounding box center [331, 236] width 17 height 17
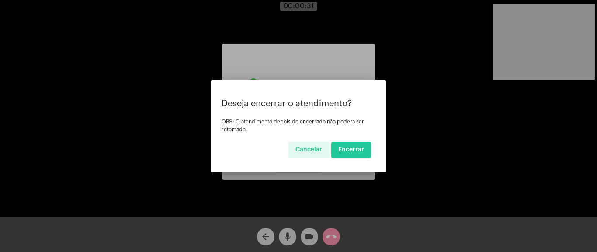
click at [362, 145] on button "Encerrar" at bounding box center [351, 150] width 40 height 16
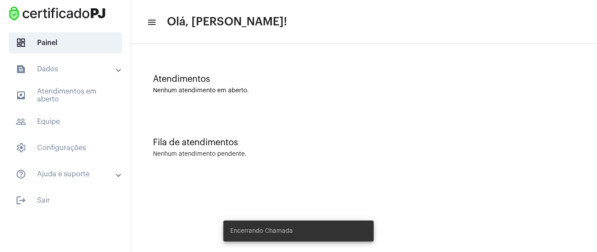
click at [330, 22] on mat-toolbar-row "menu Olá, [PERSON_NAME]!" at bounding box center [364, 22] width 466 height 28
click at [137, 10] on mat-toolbar-row "menu Olá, [PERSON_NAME]!" at bounding box center [364, 22] width 466 height 28
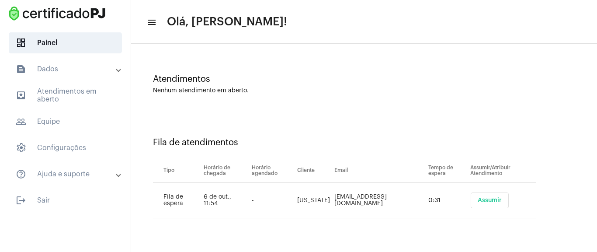
click at [489, 203] on span "Assumir" at bounding box center [490, 200] width 24 height 6
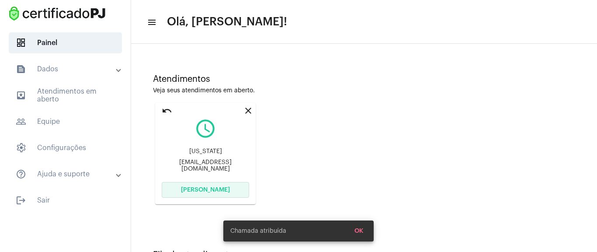
click at [223, 192] on button "[PERSON_NAME]" at bounding box center [205, 190] width 87 height 16
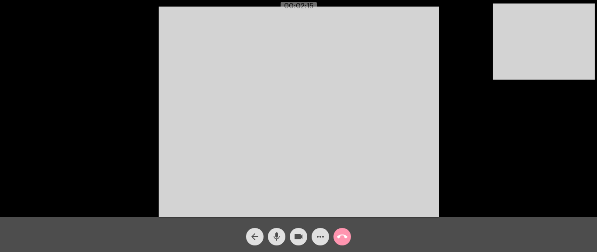
click at [297, 236] on mat-icon "videocam" at bounding box center [298, 236] width 10 height 10
click at [297, 236] on mat-icon "videocam_off" at bounding box center [298, 236] width 10 height 10
click at [269, 239] on button "mic" at bounding box center [276, 236] width 17 height 17
click at [299, 241] on mat-icon "videocam" at bounding box center [298, 236] width 10 height 10
click at [279, 235] on mat-icon "mic_off" at bounding box center [277, 236] width 10 height 10
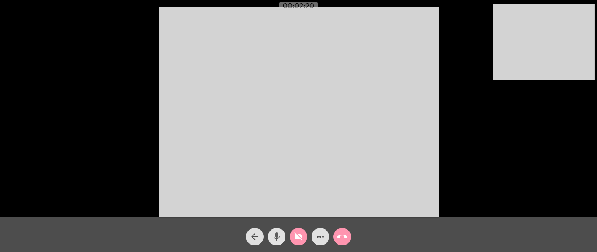
click at [279, 235] on mat-icon "mic" at bounding box center [277, 236] width 10 height 10
click at [301, 242] on span "videocam_off" at bounding box center [298, 236] width 10 height 17
click at [279, 242] on span "mic_off" at bounding box center [277, 236] width 10 height 17
click at [440, 140] on div "Acessando Câmera e Microfone..." at bounding box center [298, 110] width 595 height 217
click at [328, 119] on video at bounding box center [299, 112] width 280 height 210
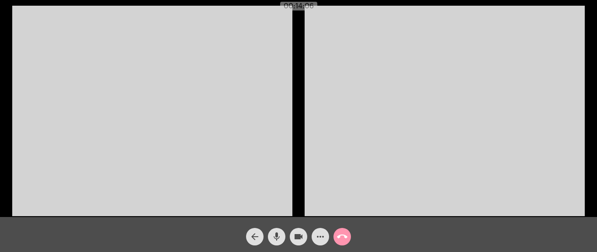
drag, startPoint x: 254, startPoint y: 97, endPoint x: 254, endPoint y: 91, distance: 6.1
click at [255, 97] on video at bounding box center [152, 111] width 280 height 210
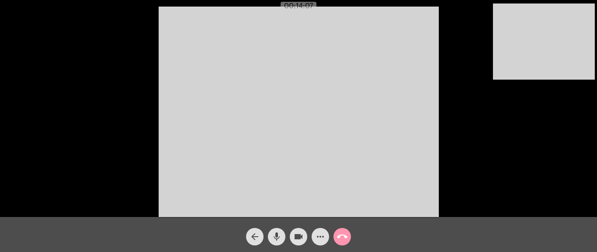
click at [321, 240] on mat-icon "more_horiz" at bounding box center [320, 236] width 10 height 10
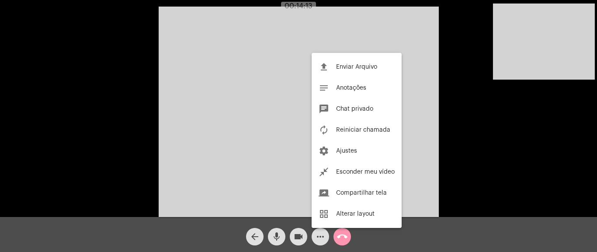
click at [272, 94] on div at bounding box center [298, 126] width 597 height 252
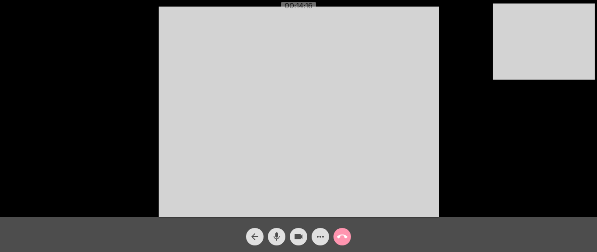
click at [317, 243] on span "more_horiz" at bounding box center [320, 236] width 10 height 17
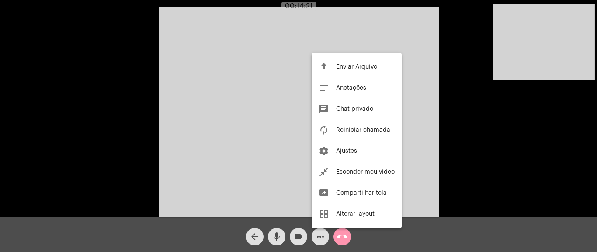
click at [261, 174] on div at bounding box center [298, 126] width 597 height 252
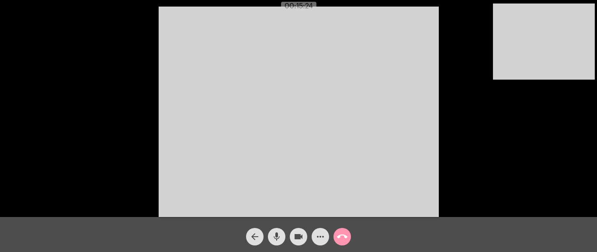
click at [322, 231] on mat-icon "more_horiz" at bounding box center [320, 236] width 10 height 10
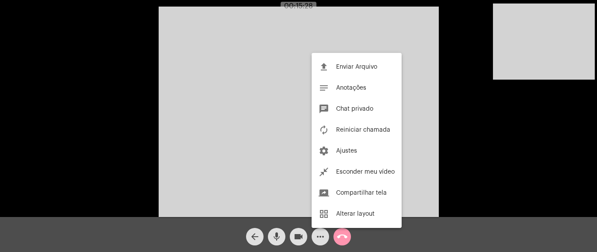
click at [473, 146] on div at bounding box center [298, 126] width 597 height 252
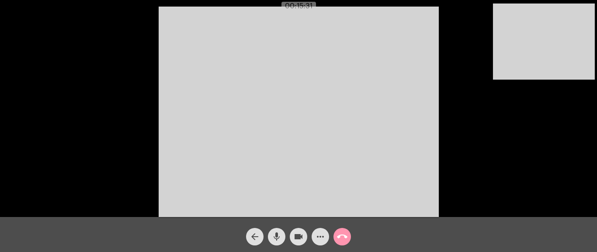
click at [324, 234] on mat-icon "more_horiz" at bounding box center [320, 236] width 10 height 10
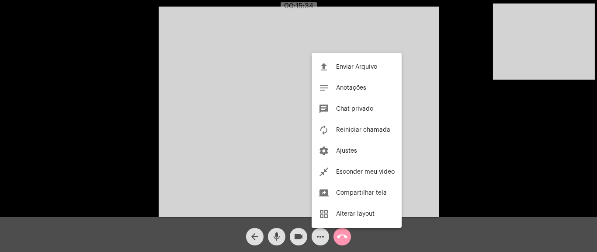
click at [358, 88] on span "Anotações" at bounding box center [351, 88] width 30 height 6
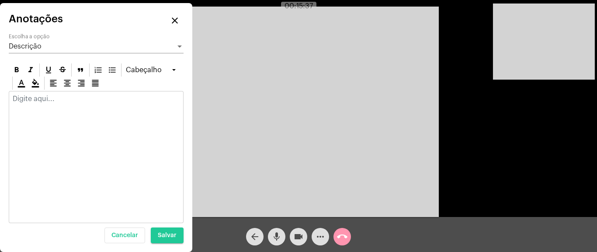
click at [173, 21] on mat-icon "close" at bounding box center [175, 20] width 10 height 10
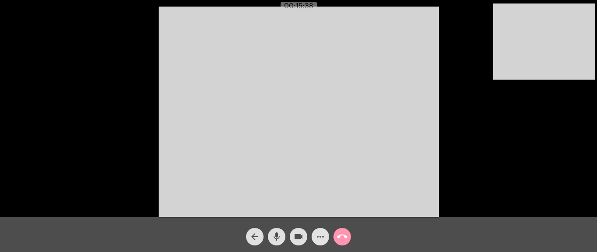
click at [317, 234] on mat-icon "more_horiz" at bounding box center [320, 236] width 10 height 10
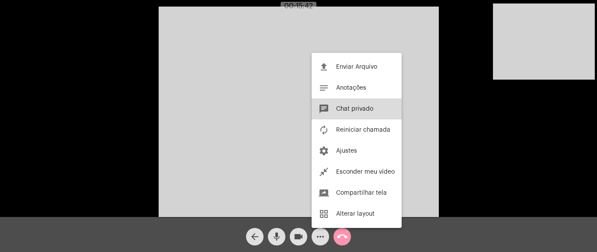
click at [373, 106] on span "Chat privado" at bounding box center [354, 109] width 37 height 6
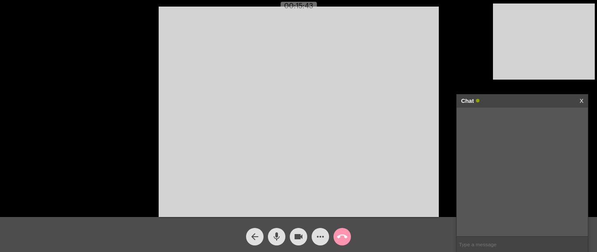
click at [486, 245] on input "text" at bounding box center [522, 244] width 131 height 15
paste input "[URL][DOMAIN_NAME]"
type input "[URL][DOMAIN_NAME]"
click at [350, 240] on button "call_end" at bounding box center [342, 236] width 17 height 17
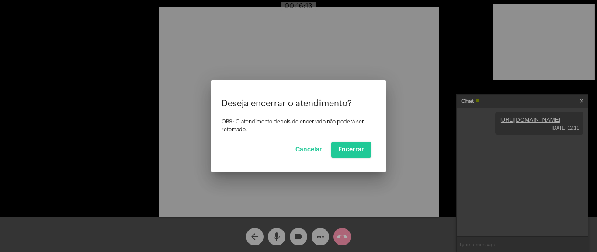
click at [360, 157] on mat-dialog-container "Deseja encerrar o atendimento? OBS: O atendimento depois de encerrado não poder…" at bounding box center [298, 126] width 175 height 93
click at [359, 151] on span "Encerrar" at bounding box center [351, 149] width 26 height 6
